Goal: Register for event/course

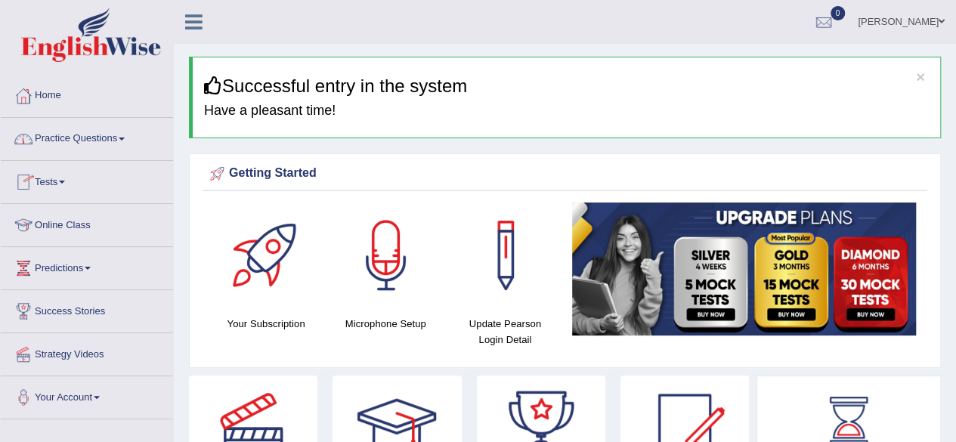
click at [52, 170] on link "Tests" at bounding box center [87, 180] width 172 height 38
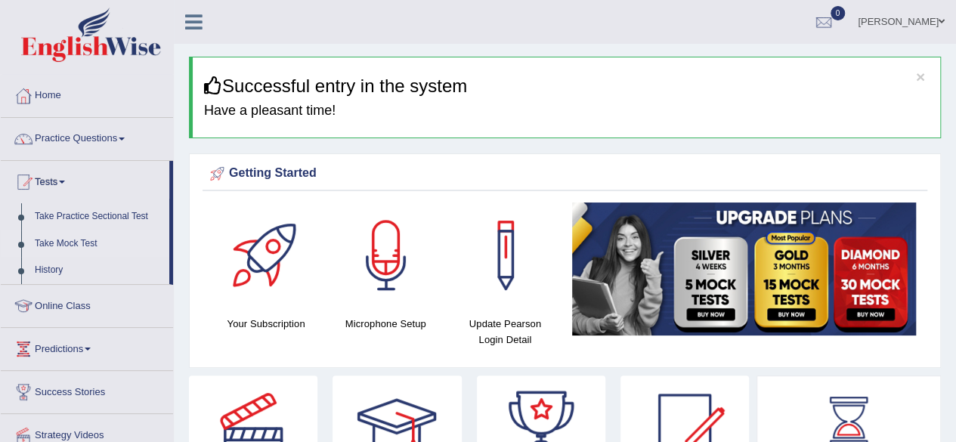
click at [65, 246] on link "Take Mock Test" at bounding box center [98, 243] width 141 height 27
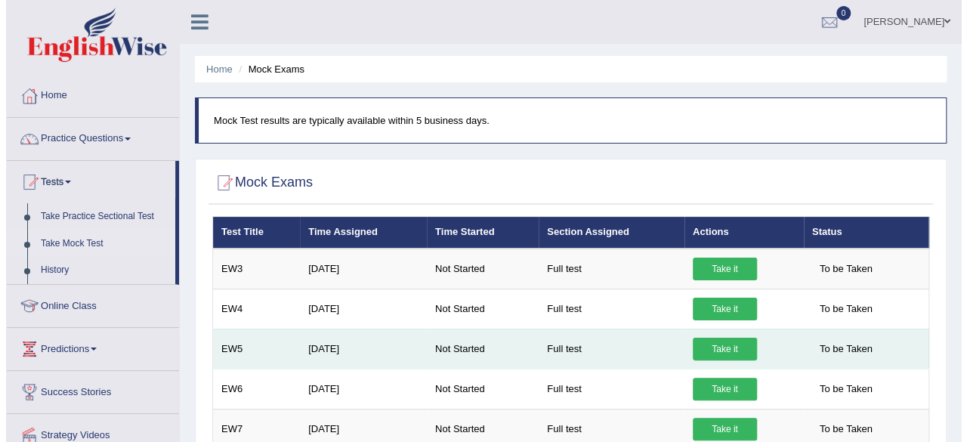
scroll to position [166, 0]
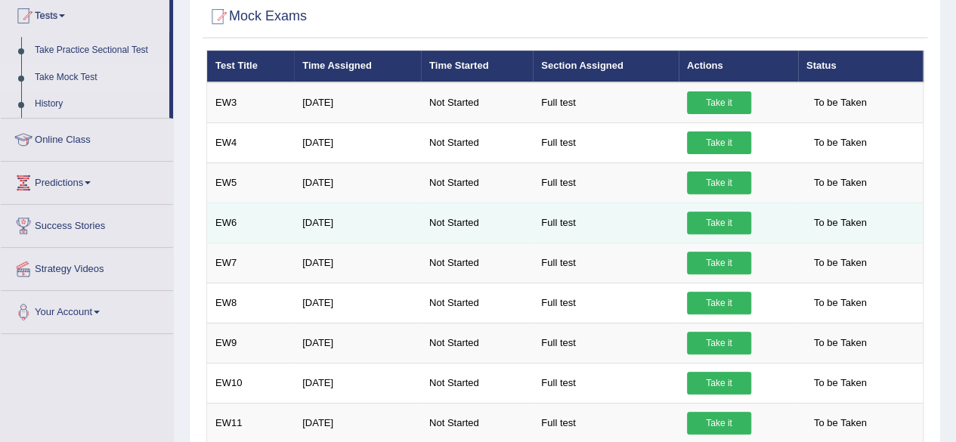
click at [722, 218] on link "Take it" at bounding box center [719, 223] width 64 height 23
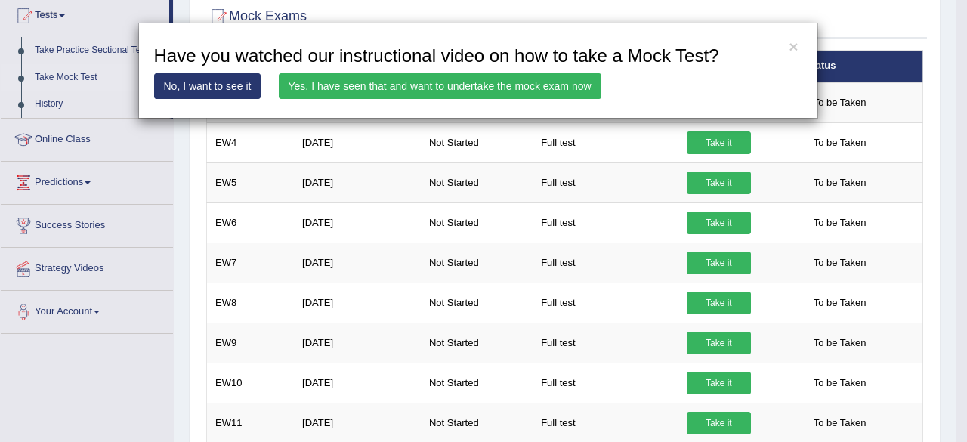
click at [429, 79] on link "Yes, I have seen that and want to undertake the mock exam now" at bounding box center [440, 86] width 323 height 26
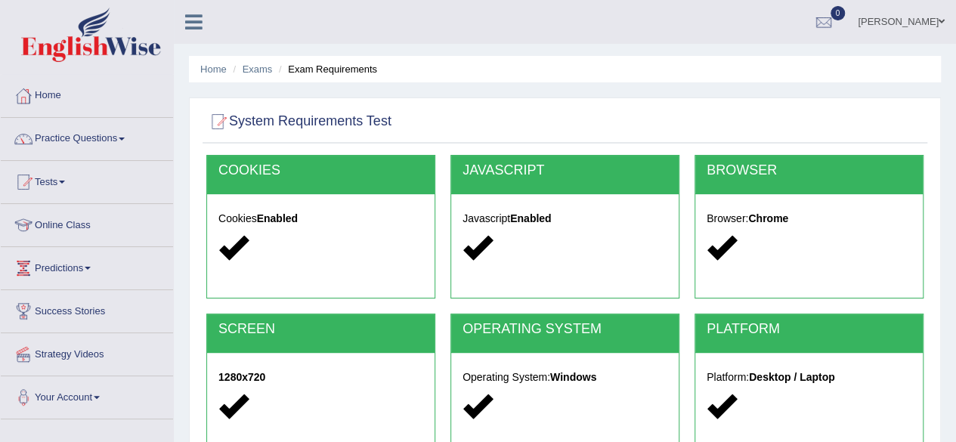
scroll to position [351, 0]
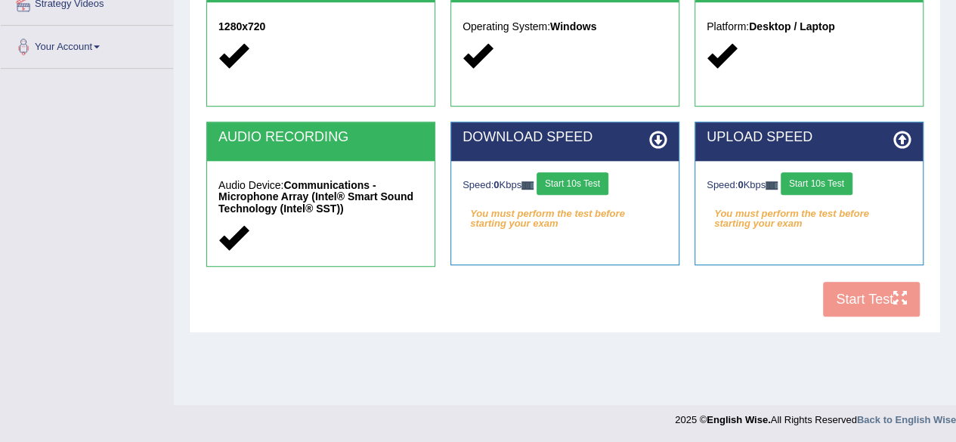
click at [601, 184] on button "Start 10s Test" at bounding box center [572, 183] width 72 height 23
click at [833, 179] on button "Start 10s Test" at bounding box center [817, 183] width 72 height 23
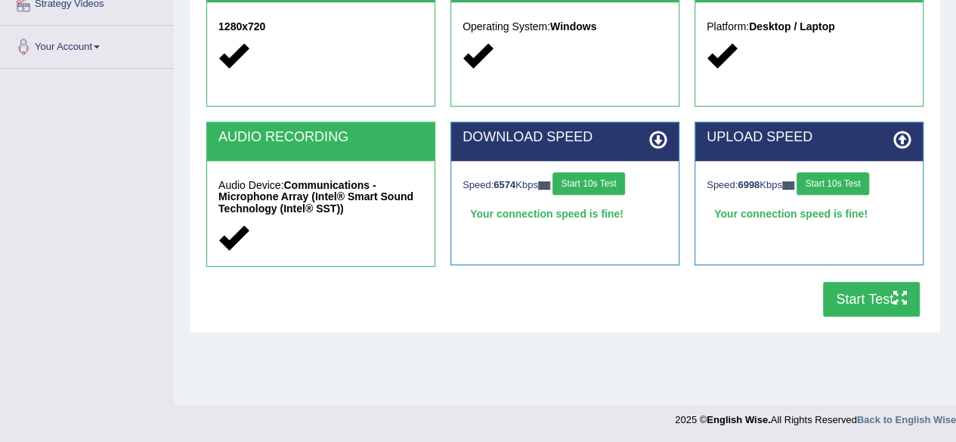
click at [867, 296] on button "Start Test" at bounding box center [871, 299] width 97 height 35
